Goal: Navigation & Orientation: Find specific page/section

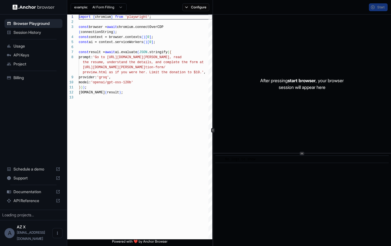
scroll to position [35, 0]
click at [22, 33] on span "Session History" at bounding box center [36, 33] width 47 height 6
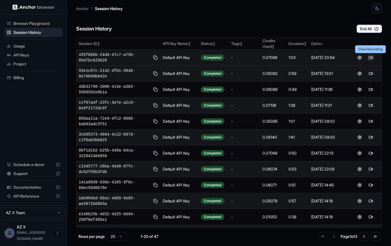
click at [370, 56] on button at bounding box center [370, 57] width 7 height 7
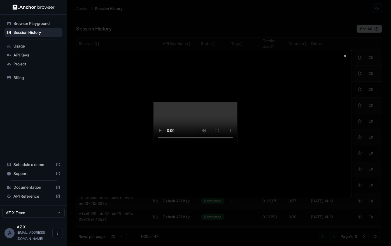
click at [360, 157] on div at bounding box center [195, 123] width 391 height 246
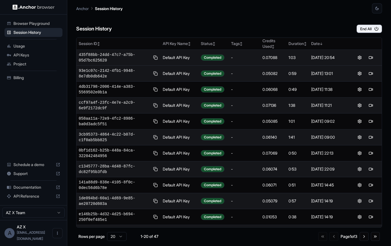
click at [265, 27] on div "Session History End All" at bounding box center [229, 23] width 306 height 20
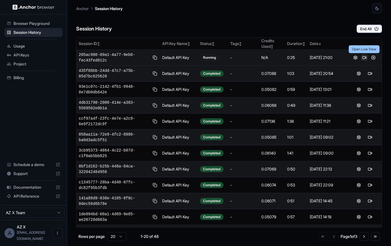
click at [365, 57] on button at bounding box center [364, 57] width 7 height 7
click at [323, 25] on div "Session History End All" at bounding box center [229, 23] width 306 height 20
